Goal: Information Seeking & Learning: Learn about a topic

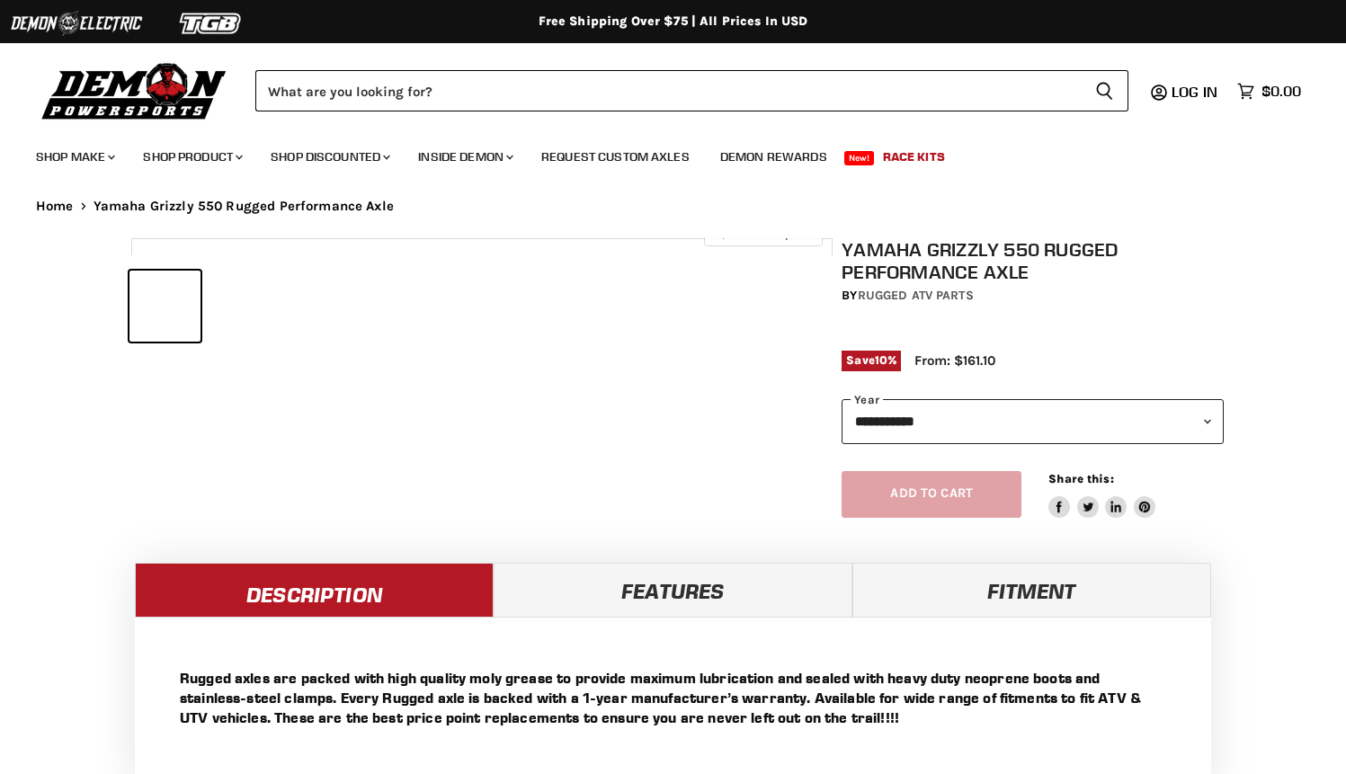
select select "******"
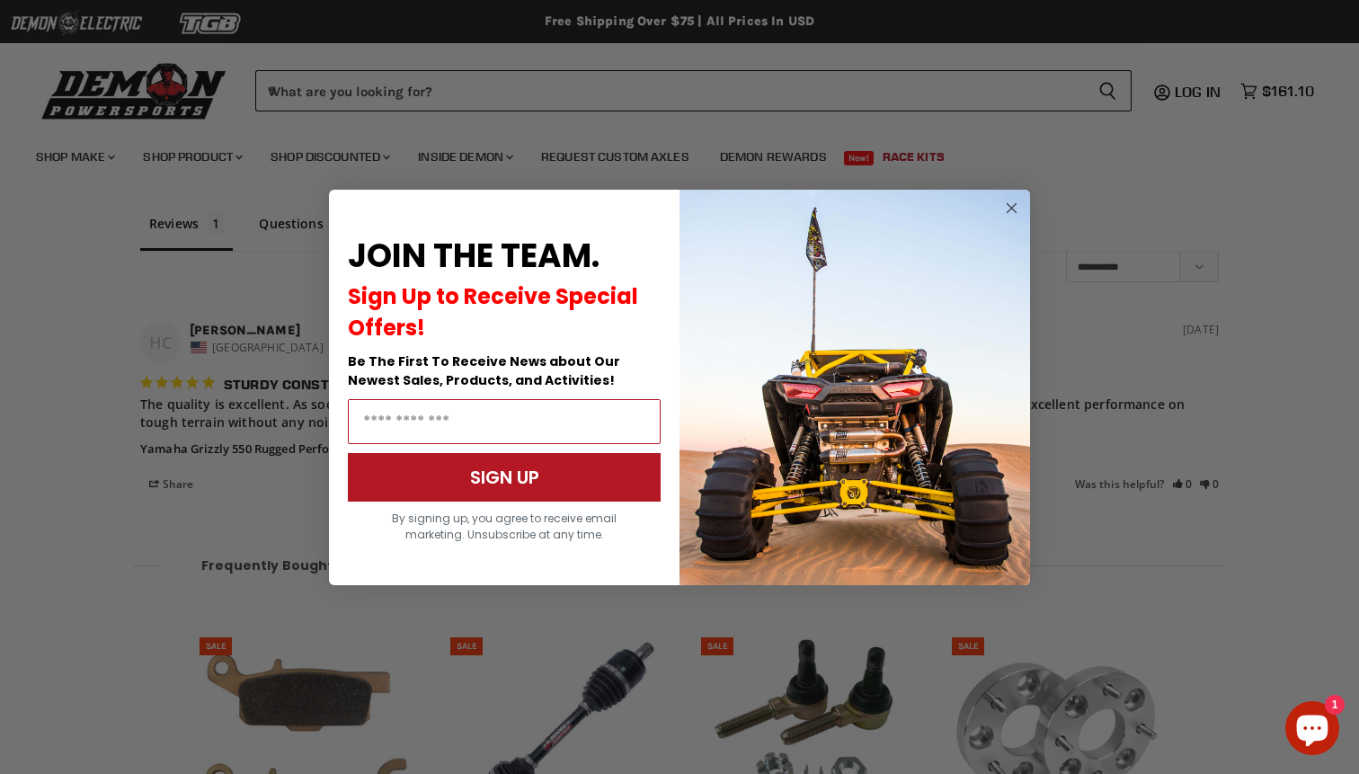
scroll to position [1500, 0]
